Goal: Task Accomplishment & Management: Manage account settings

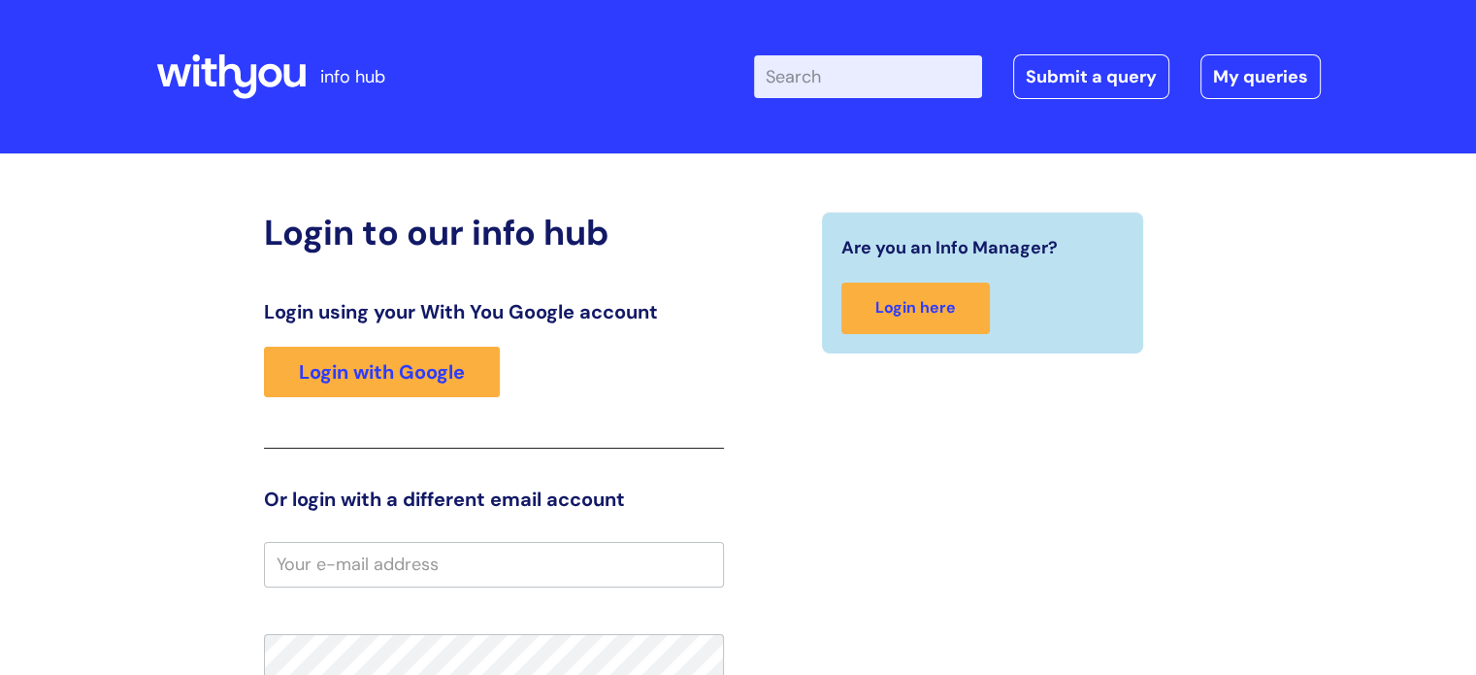
type input "[PERSON_NAME][EMAIL_ADDRESS][PERSON_NAME][DOMAIN_NAME]"
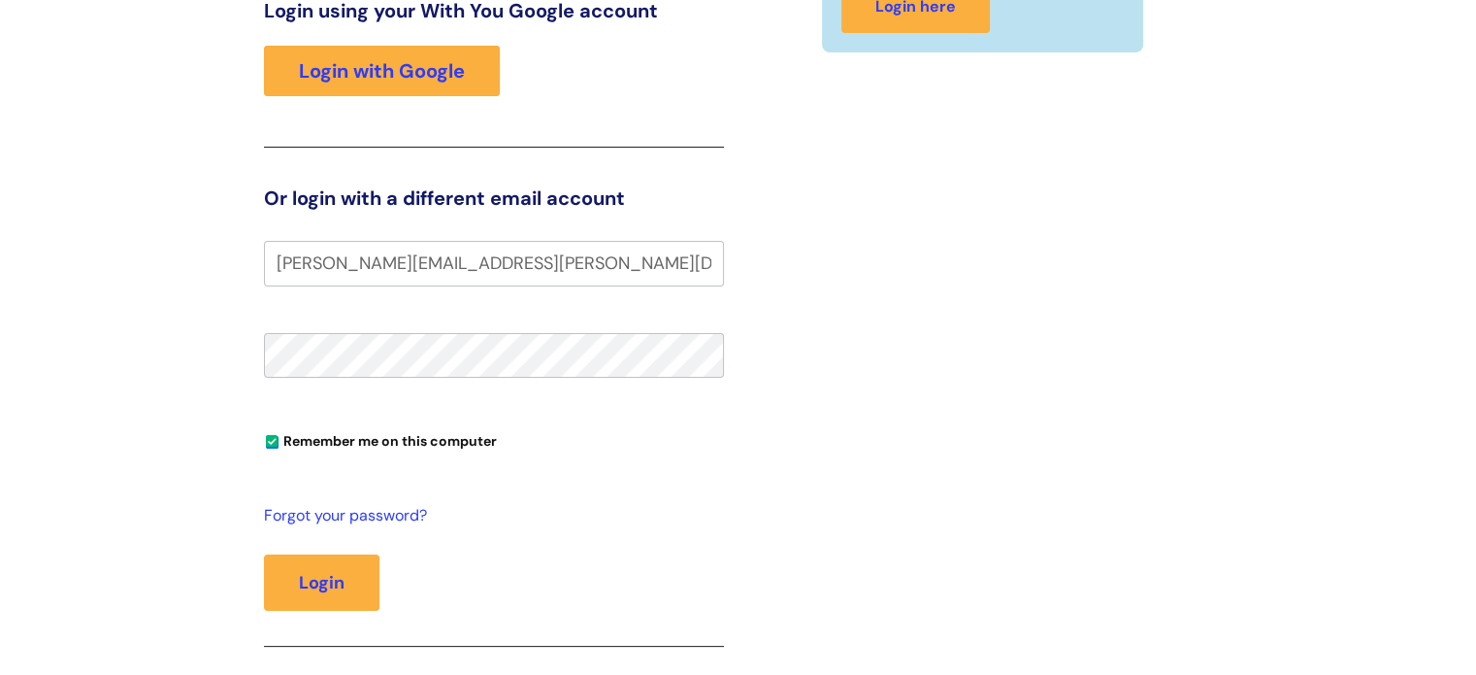
scroll to position [315, 0]
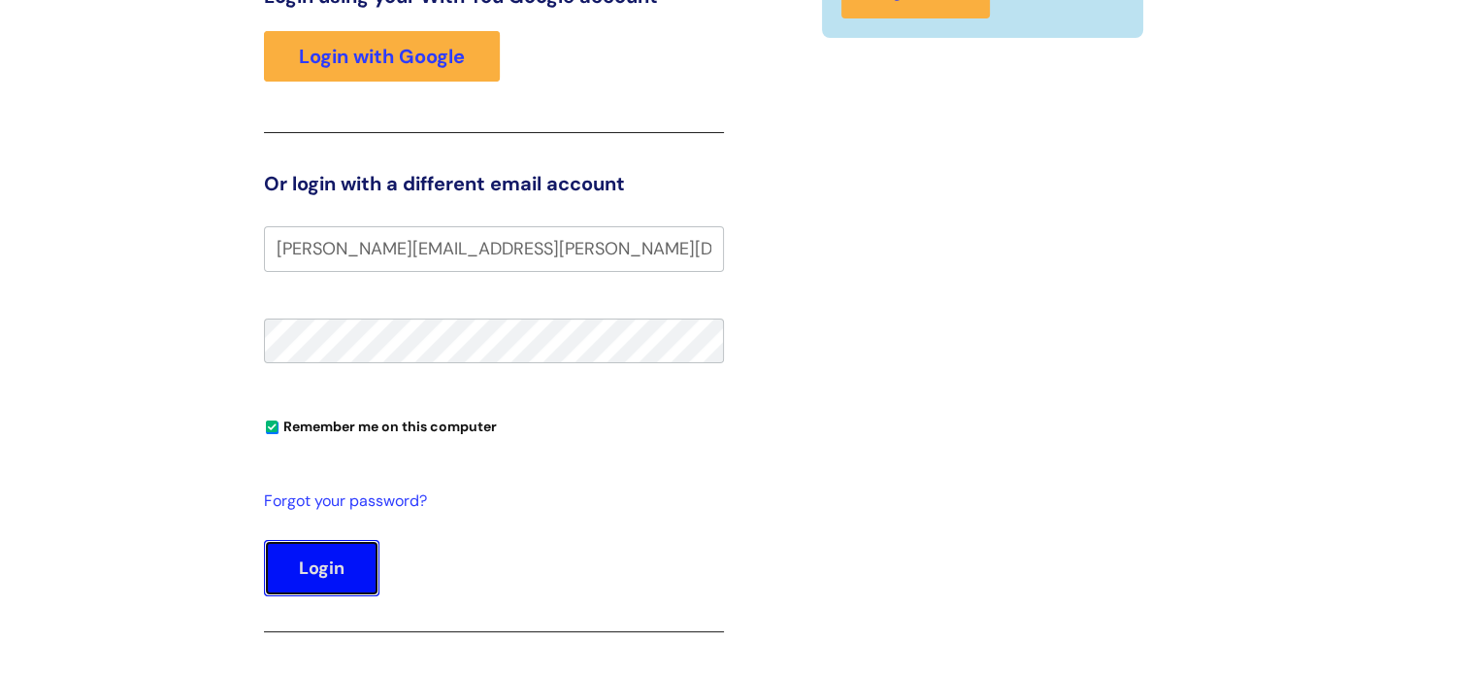
click at [314, 569] on button "Login" at bounding box center [321, 568] width 115 height 56
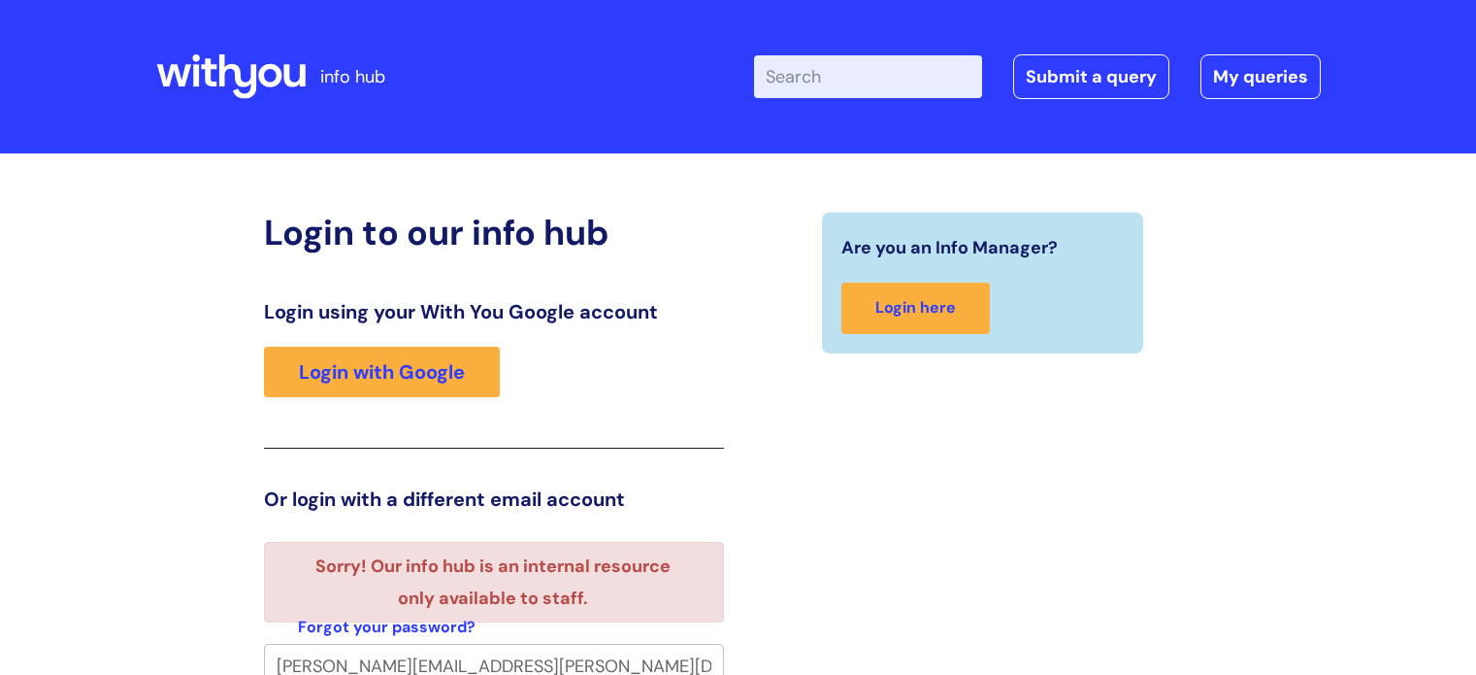
scroll to position [12, 0]
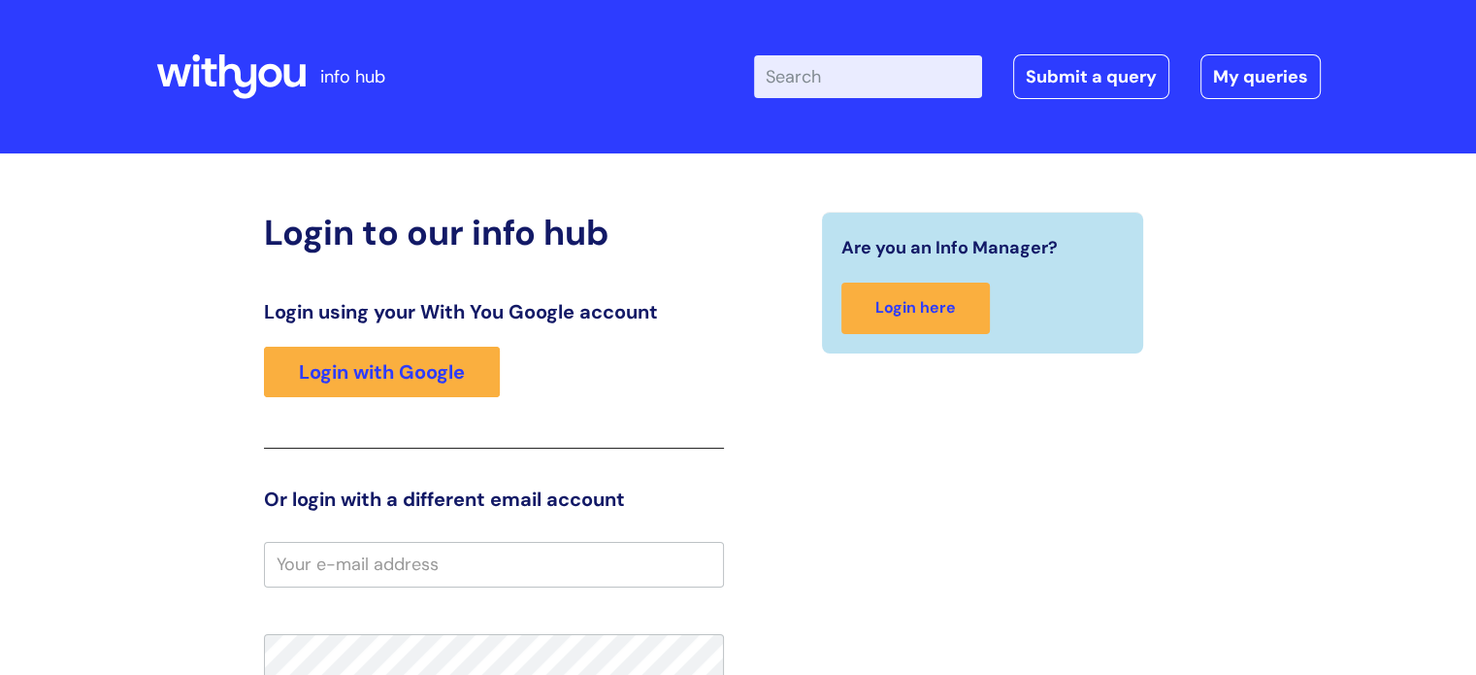
type input "[PERSON_NAME][EMAIL_ADDRESS][PERSON_NAME][DOMAIN_NAME]"
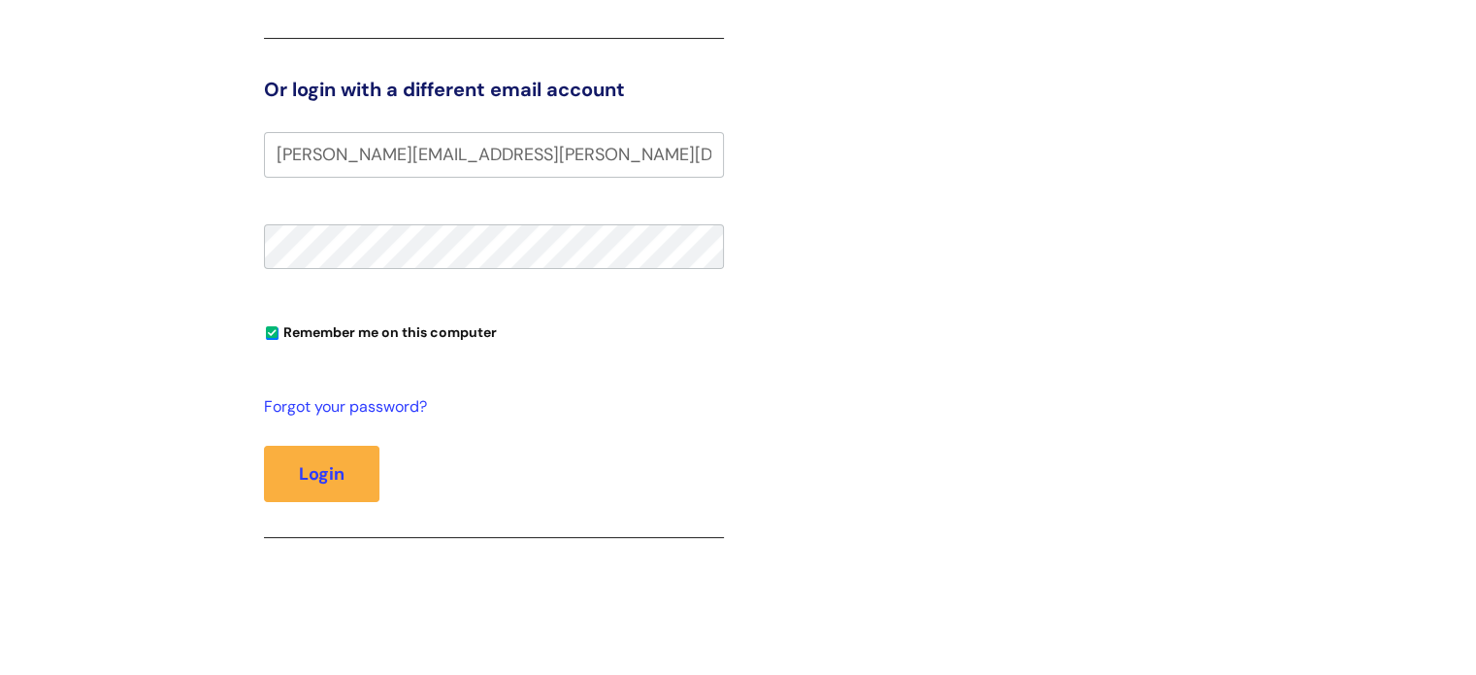
scroll to position [417, 0]
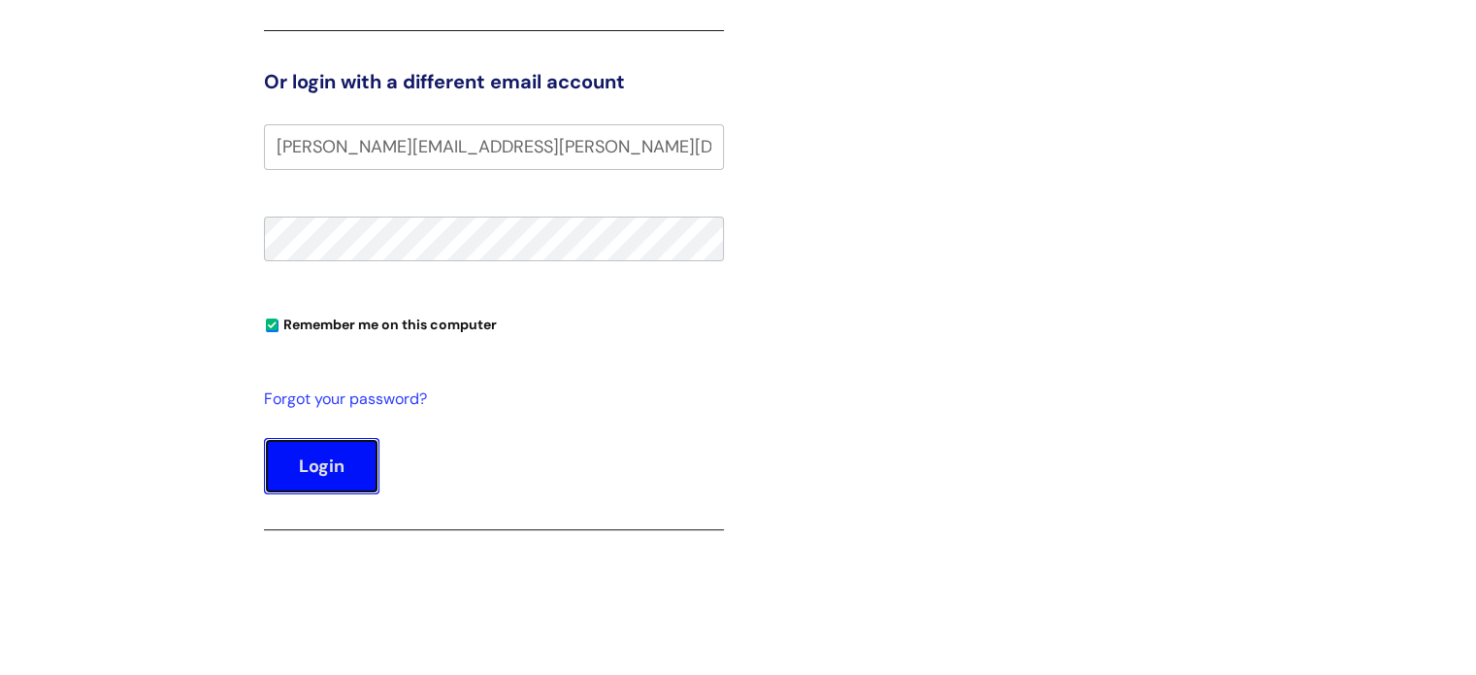
click at [323, 477] on button "Login" at bounding box center [321, 466] width 115 height 56
